Goal: Information Seeking & Learning: Learn about a topic

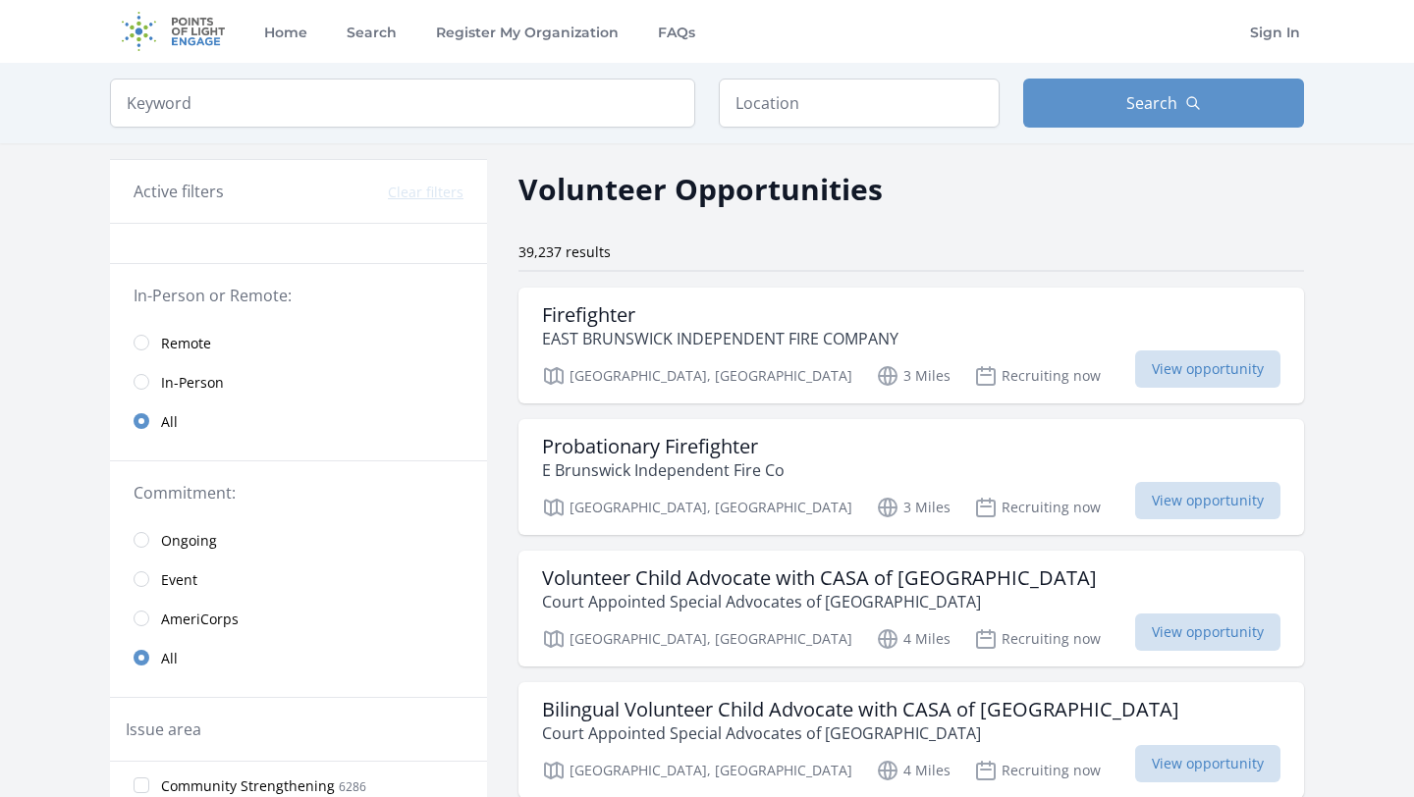
click at [148, 344] on link "Remote" at bounding box center [298, 342] width 377 height 39
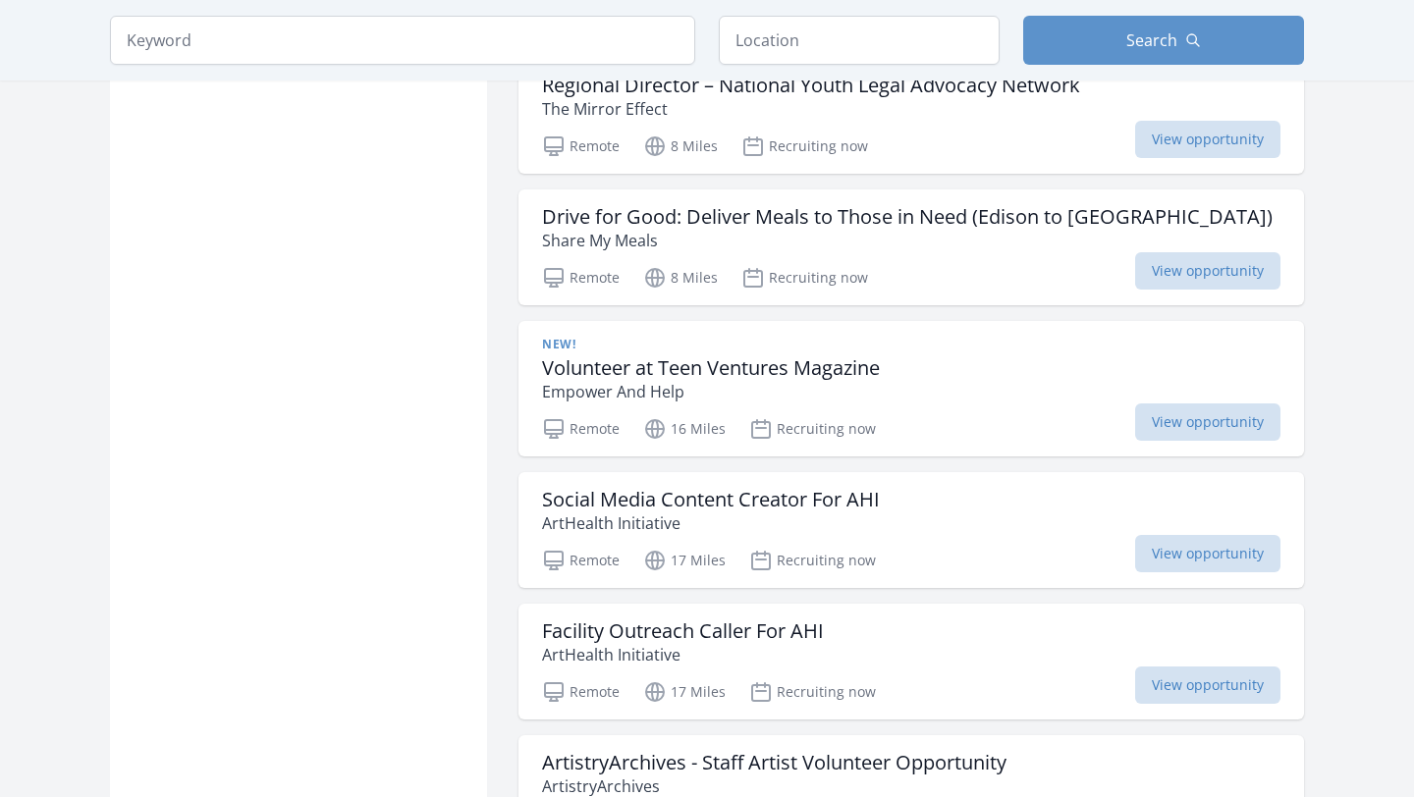
scroll to position [1632, 0]
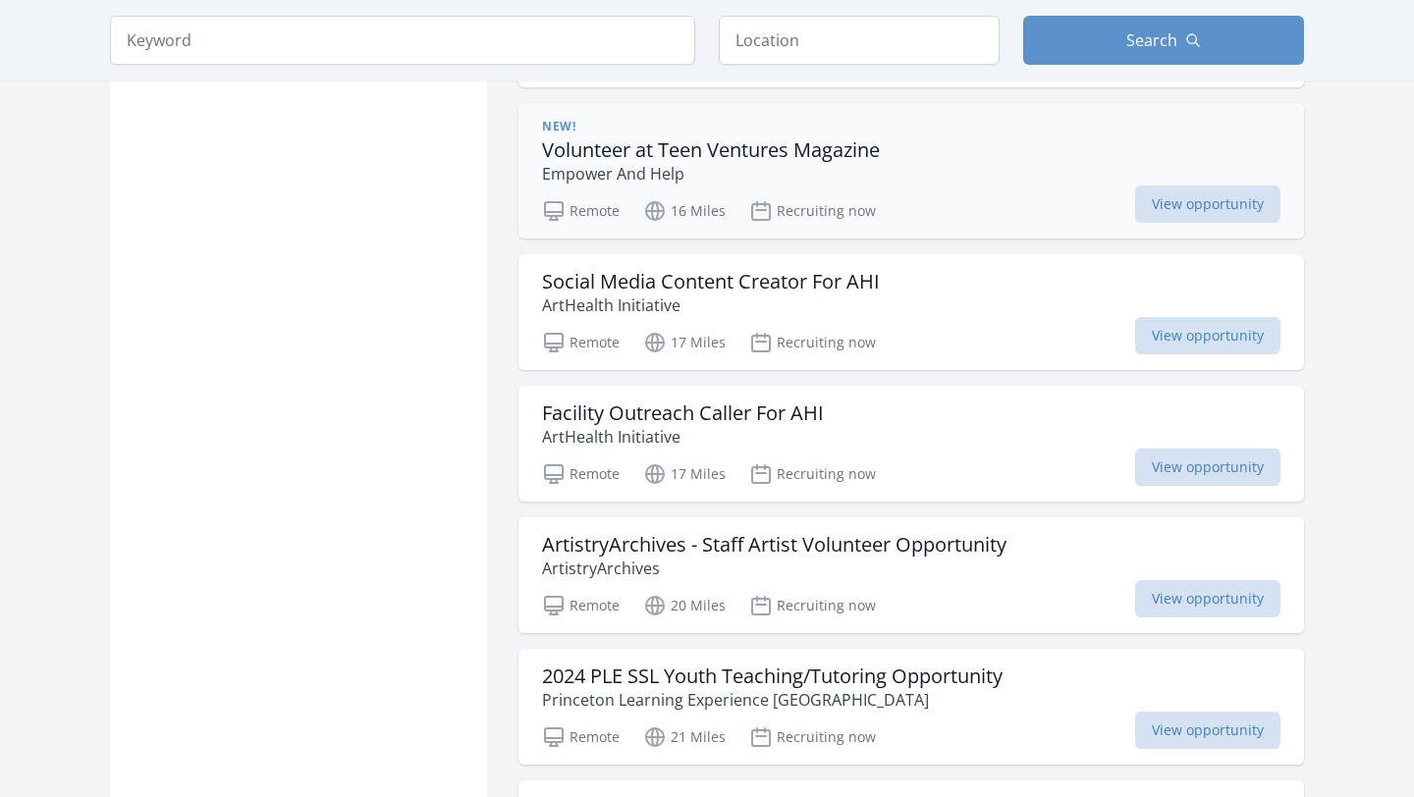
click at [729, 153] on h3 "Volunteer at Teen Ventures Magazine" at bounding box center [711, 150] width 338 height 24
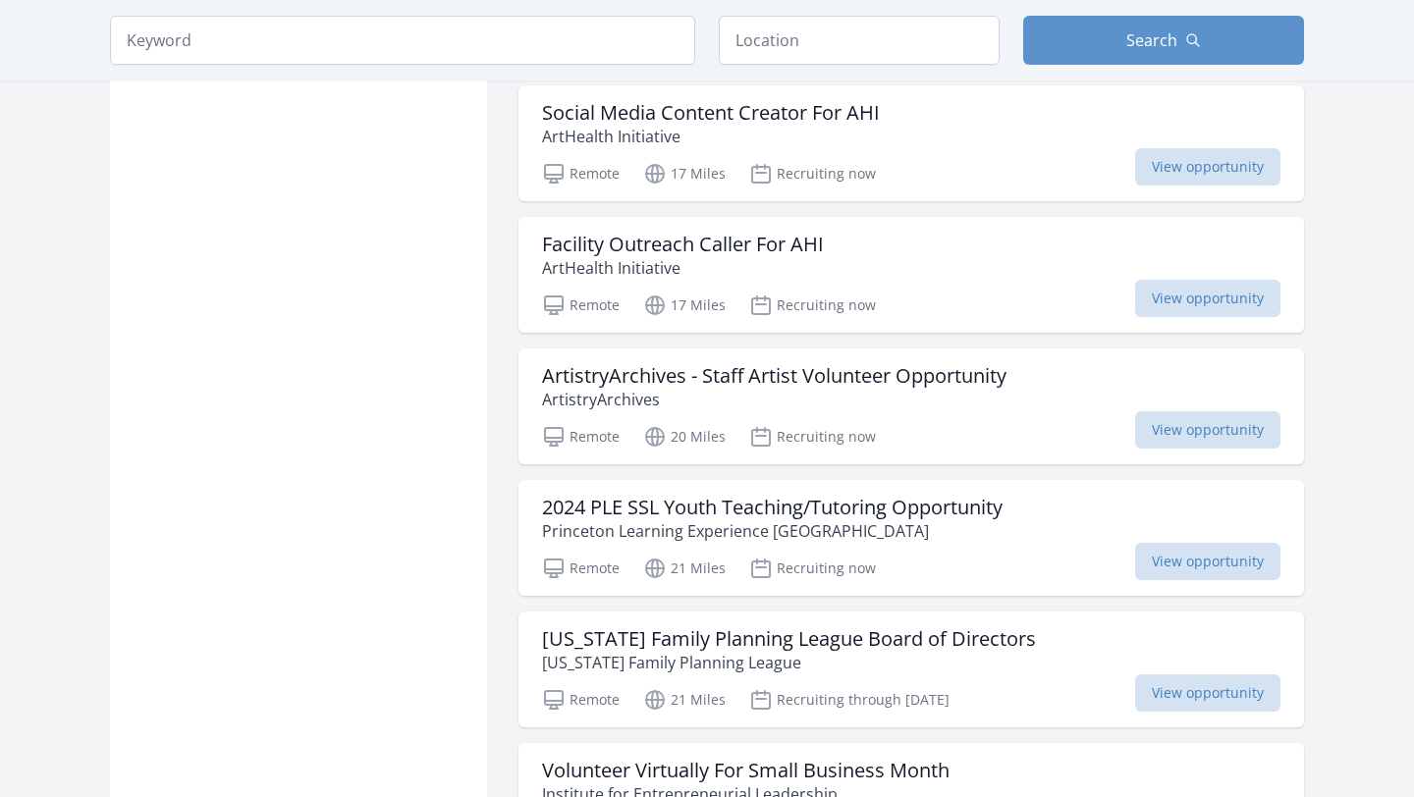
scroll to position [2275, 0]
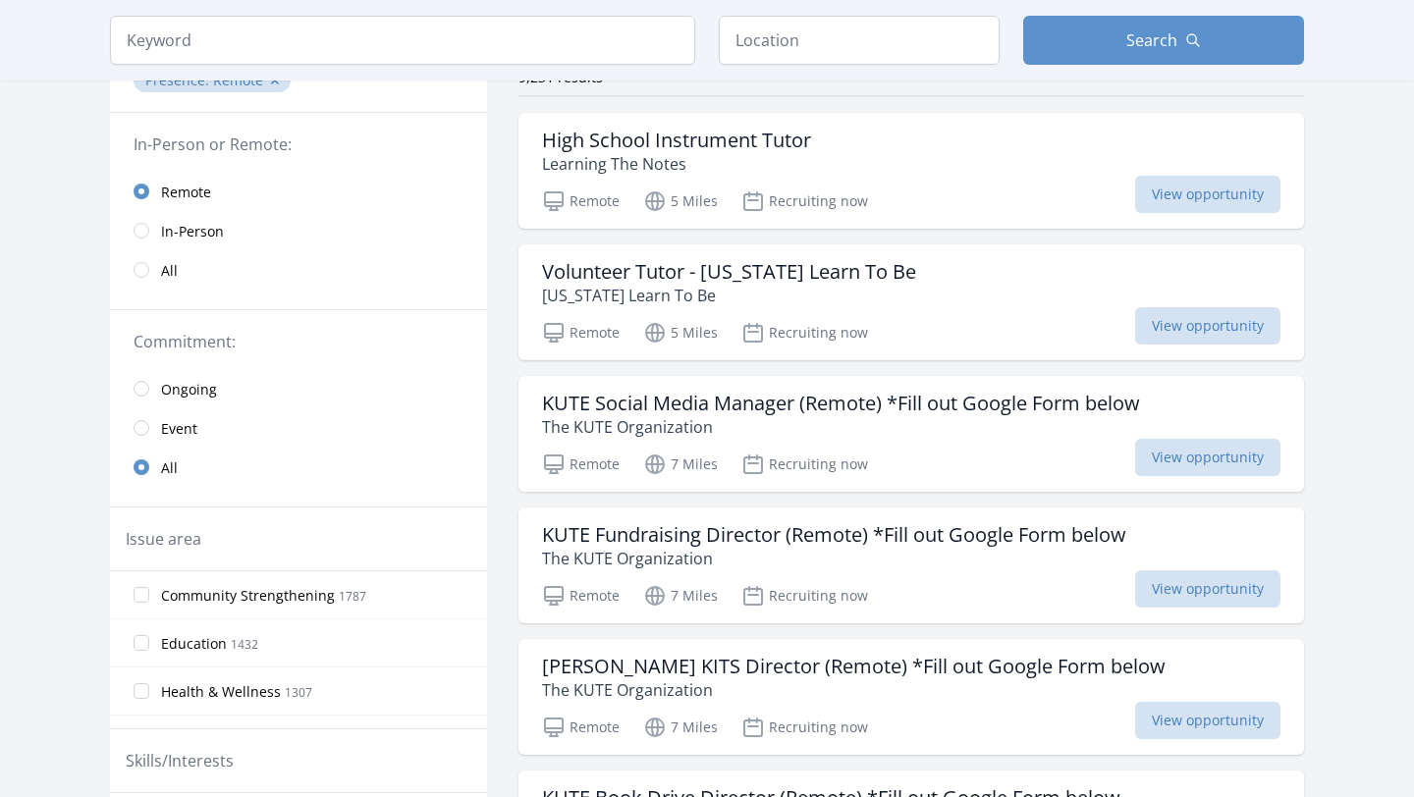
scroll to position [425, 0]
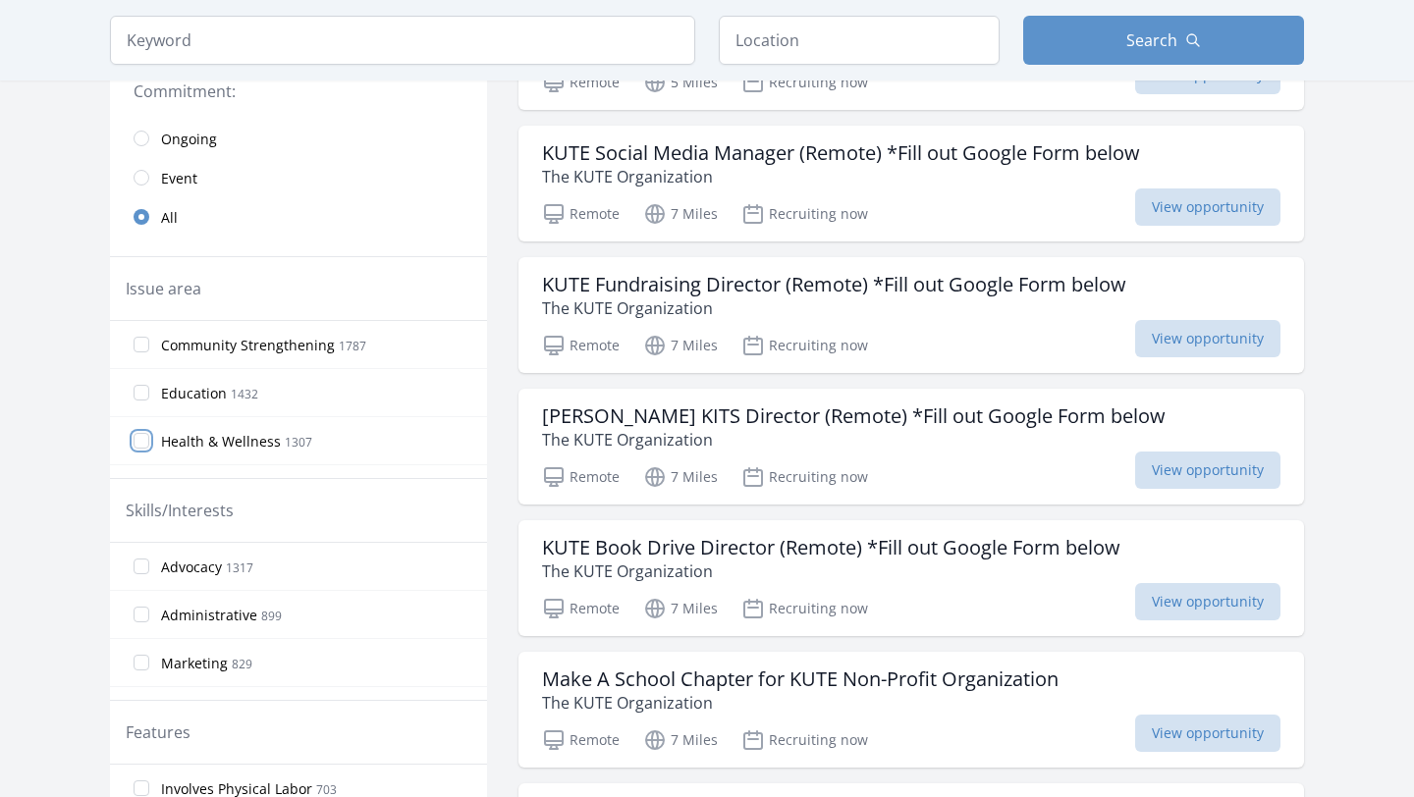
click at [145, 435] on input "Health & Wellness 1307" at bounding box center [142, 441] width 16 height 16
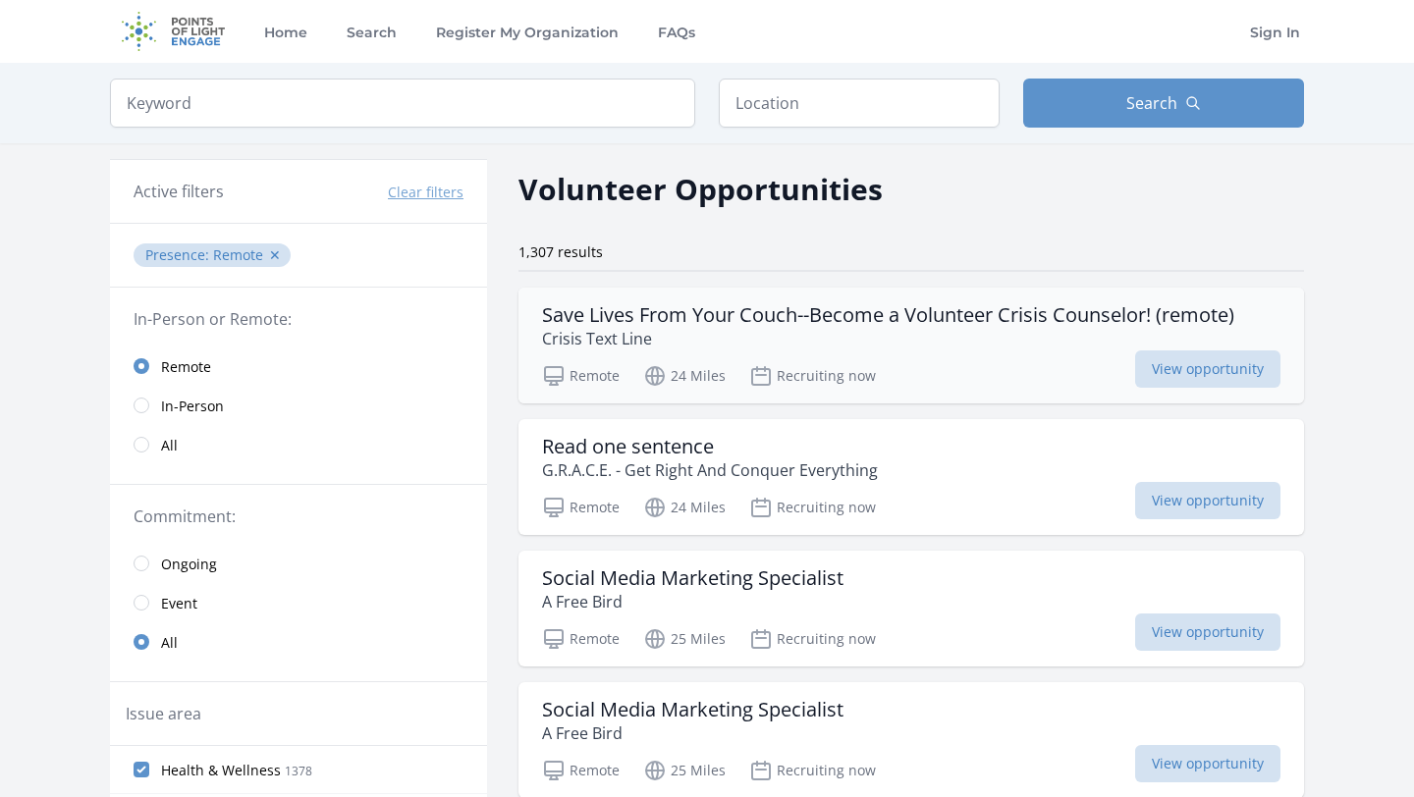
click at [749, 328] on p "Crisis Text Line" at bounding box center [888, 339] width 692 height 24
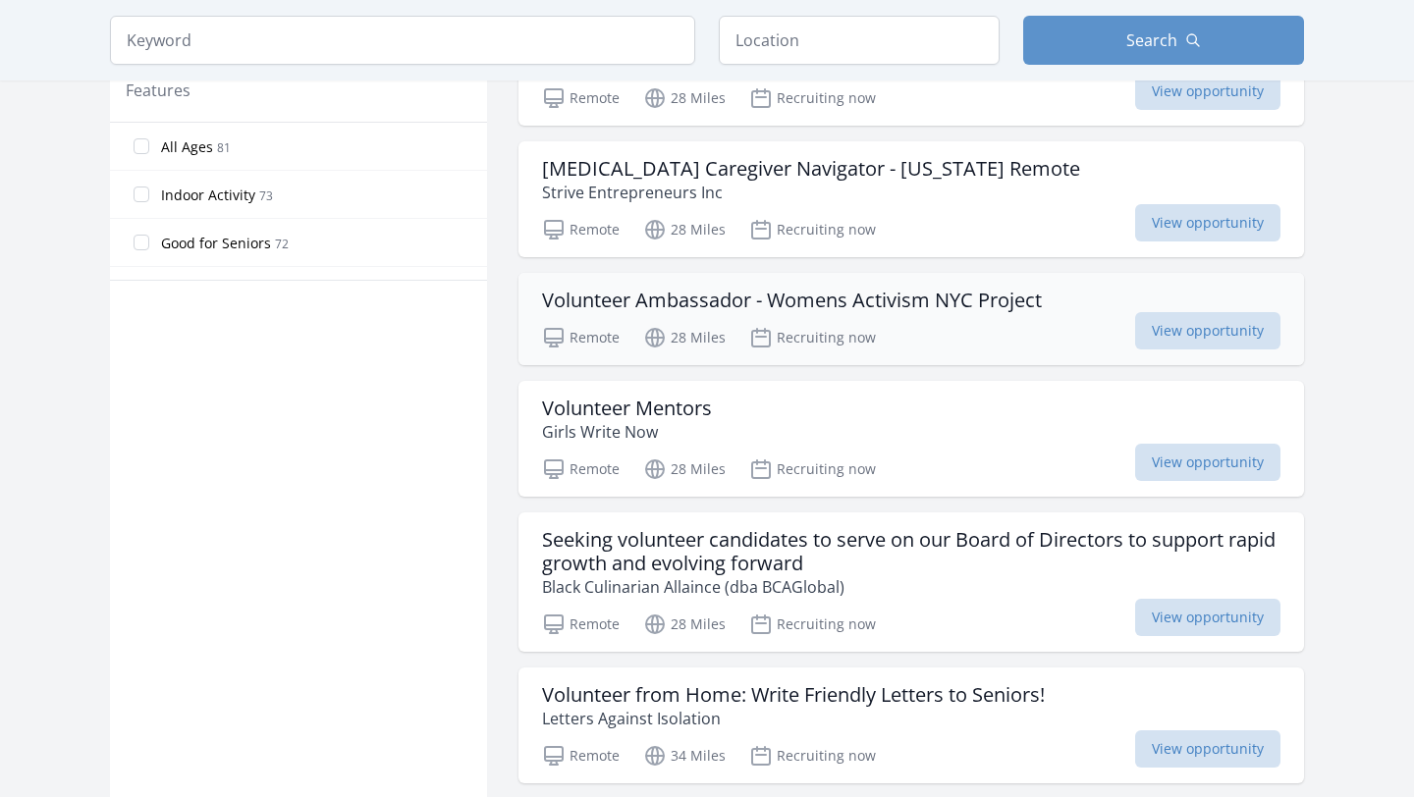
scroll to position [1068, 0]
click at [921, 416] on div "Volunteer Mentors Girls Write Now" at bounding box center [911, 419] width 738 height 47
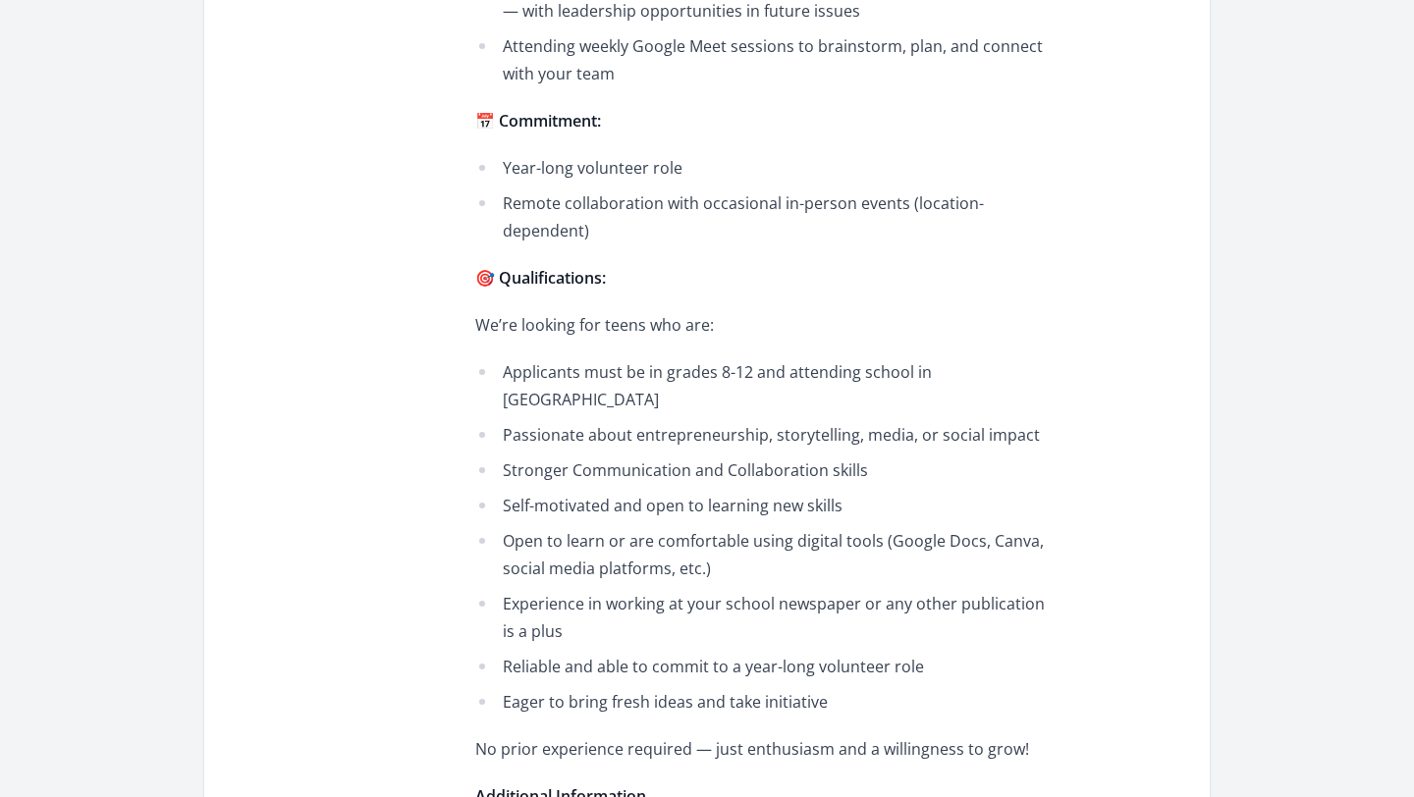
scroll to position [1422, 0]
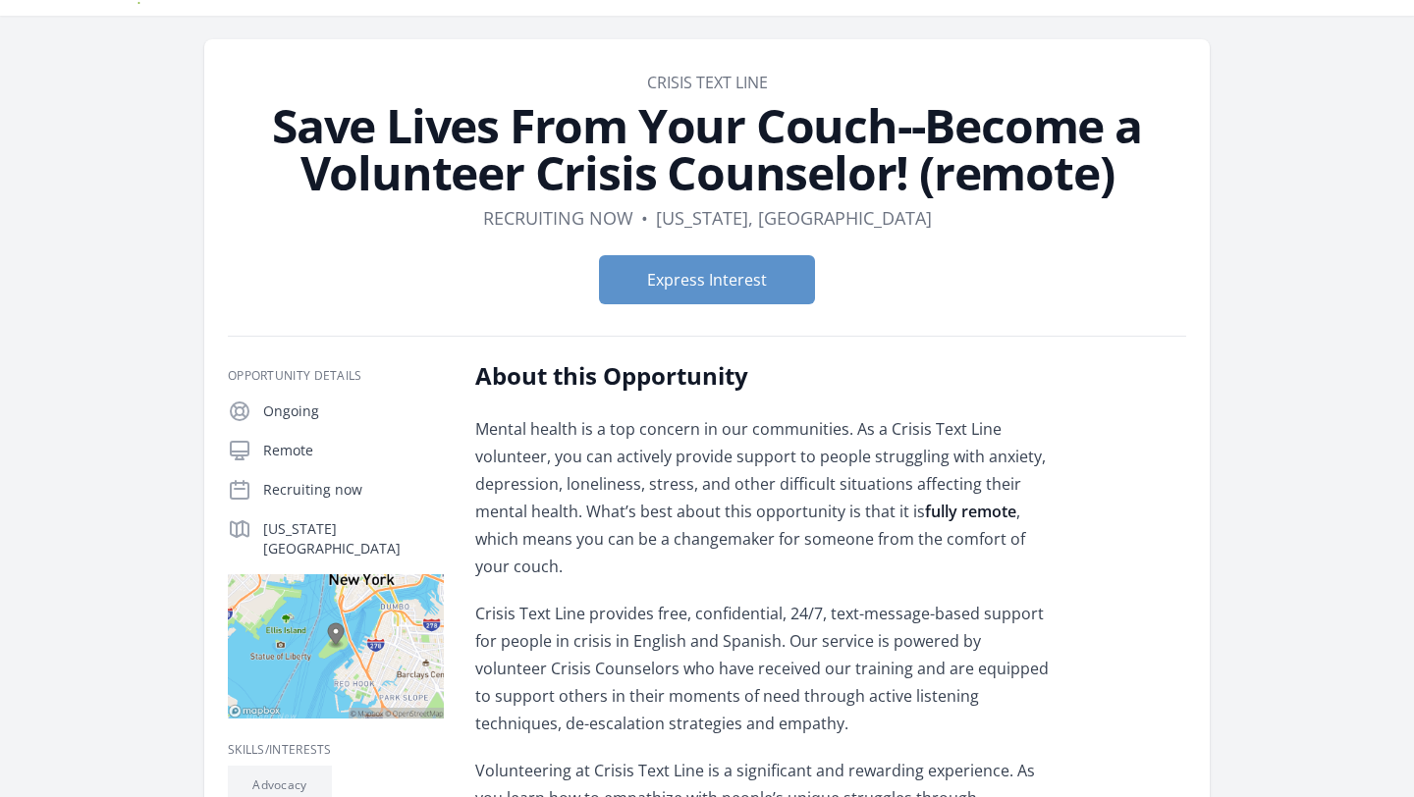
scroll to position [41, 0]
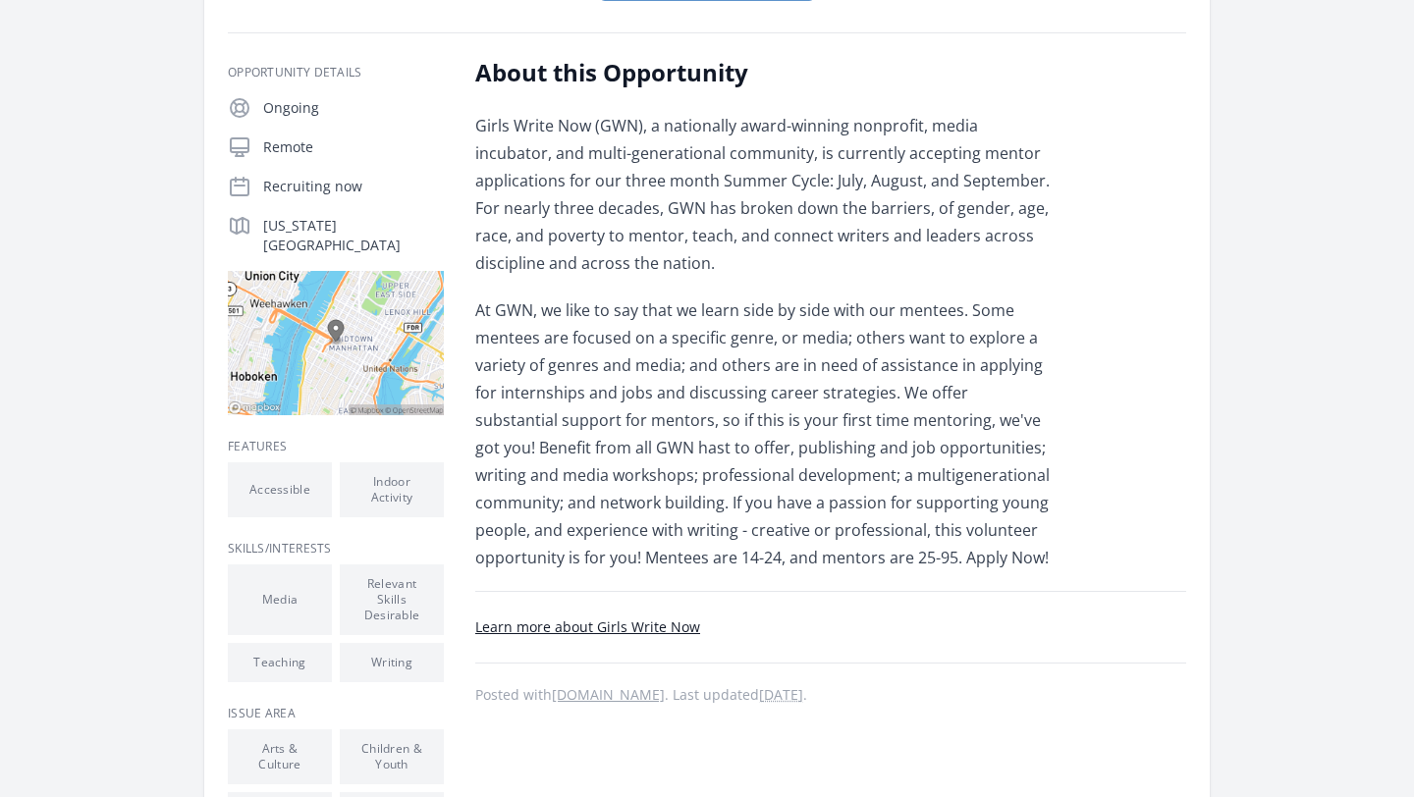
scroll to position [323, 0]
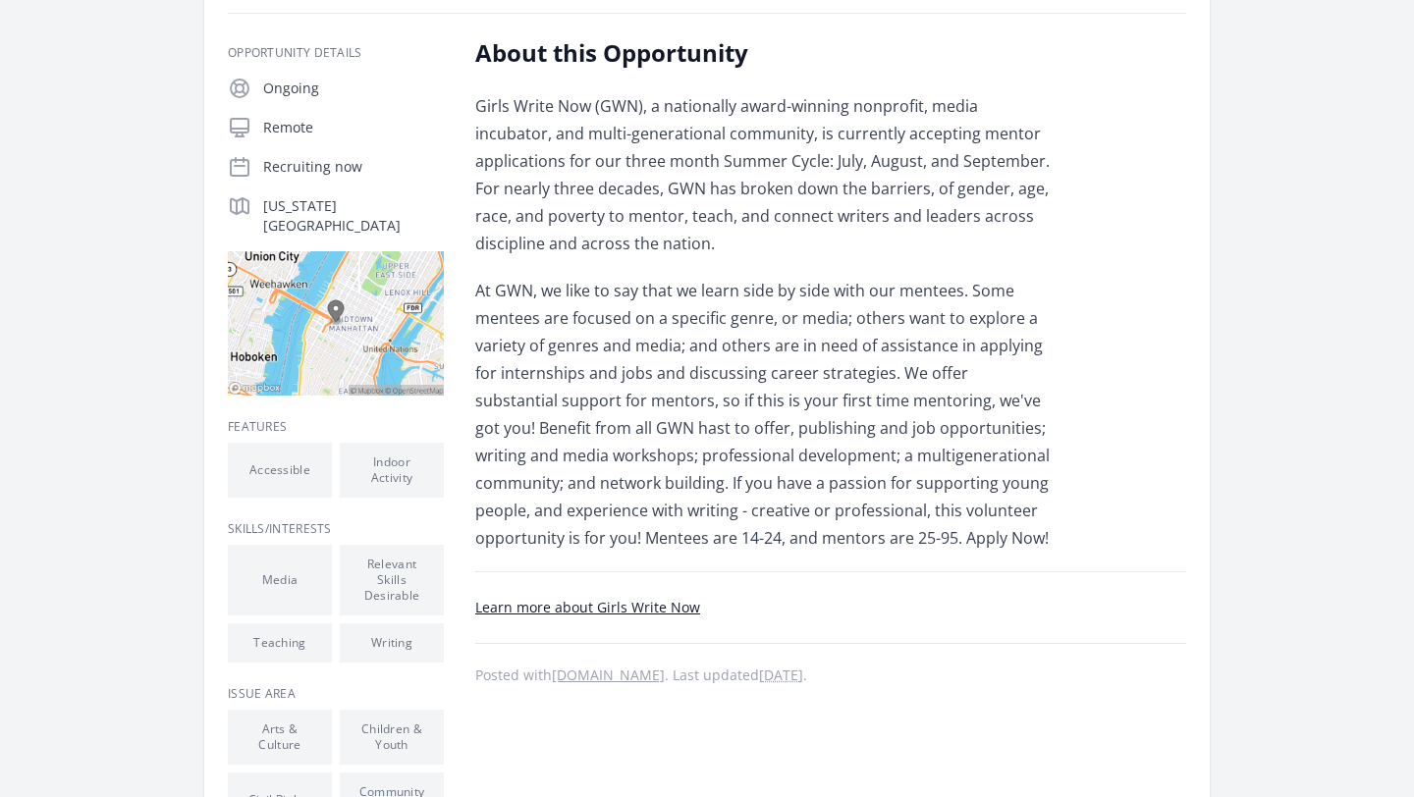
click at [578, 606] on link "Learn more about Girls Write Now" at bounding box center [587, 607] width 225 height 19
click at [549, 608] on link "Learn more about Girls Write Now" at bounding box center [587, 607] width 225 height 19
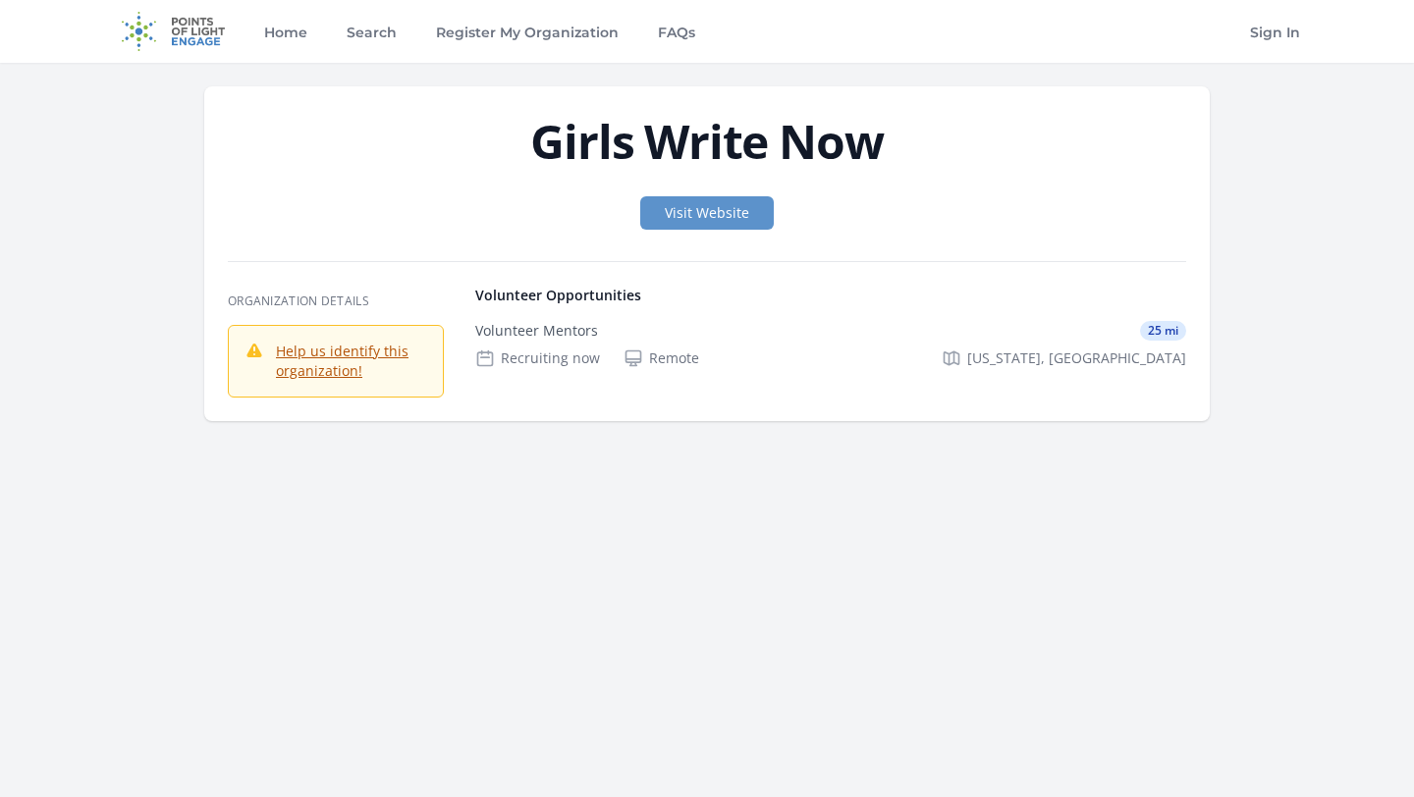
click at [339, 387] on div "Help us identify this organization!" at bounding box center [336, 361] width 216 height 73
click at [339, 372] on link "Help us identify this organization!" at bounding box center [342, 361] width 133 height 38
click at [715, 217] on link "Visit Website" at bounding box center [707, 212] width 134 height 33
